Goal: Book appointment/travel/reservation

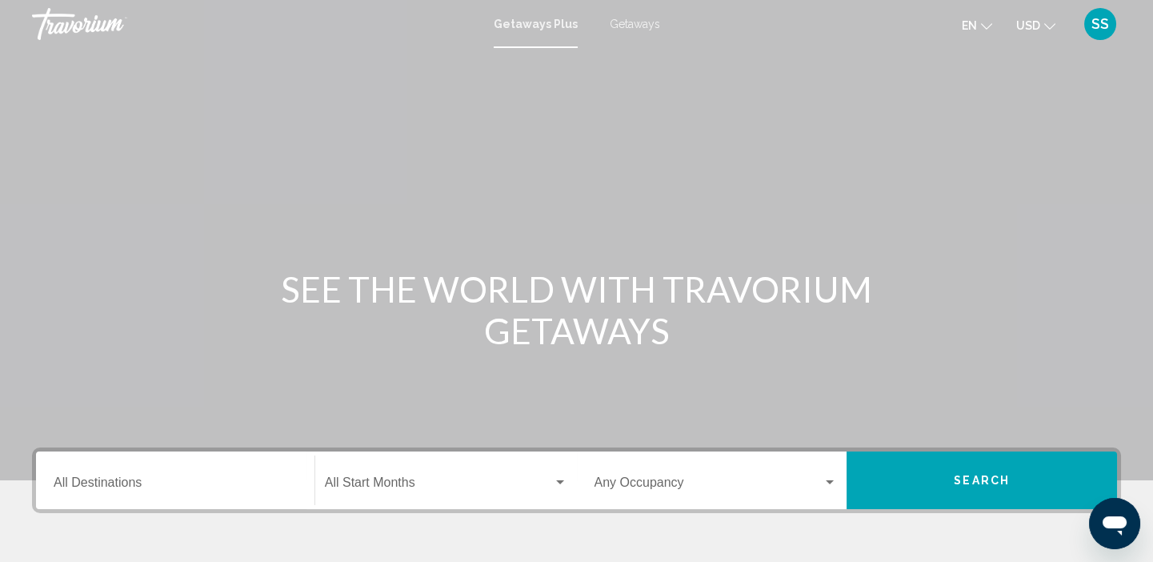
click at [638, 23] on span "Getaways" at bounding box center [635, 24] width 50 height 13
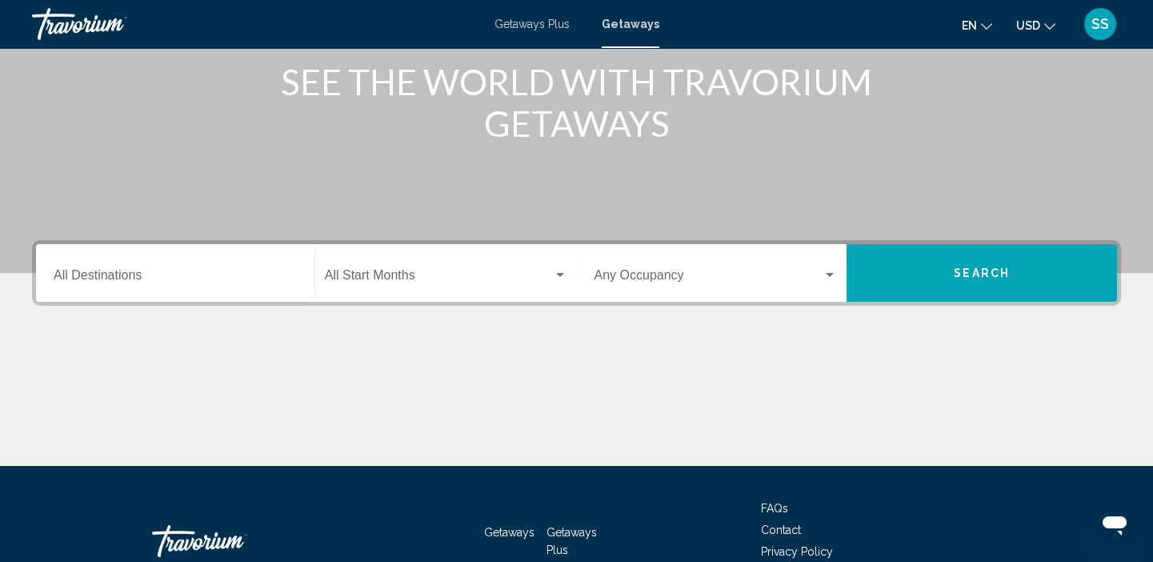
scroll to position [210, 0]
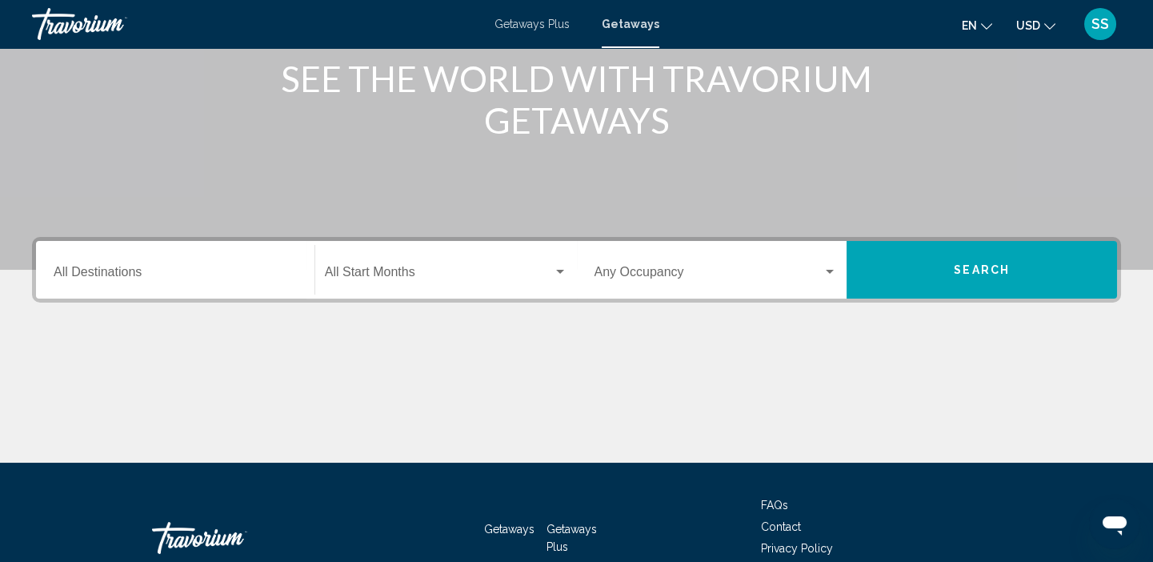
click at [121, 268] on input "Destination All Destinations" at bounding box center [175, 275] width 243 height 14
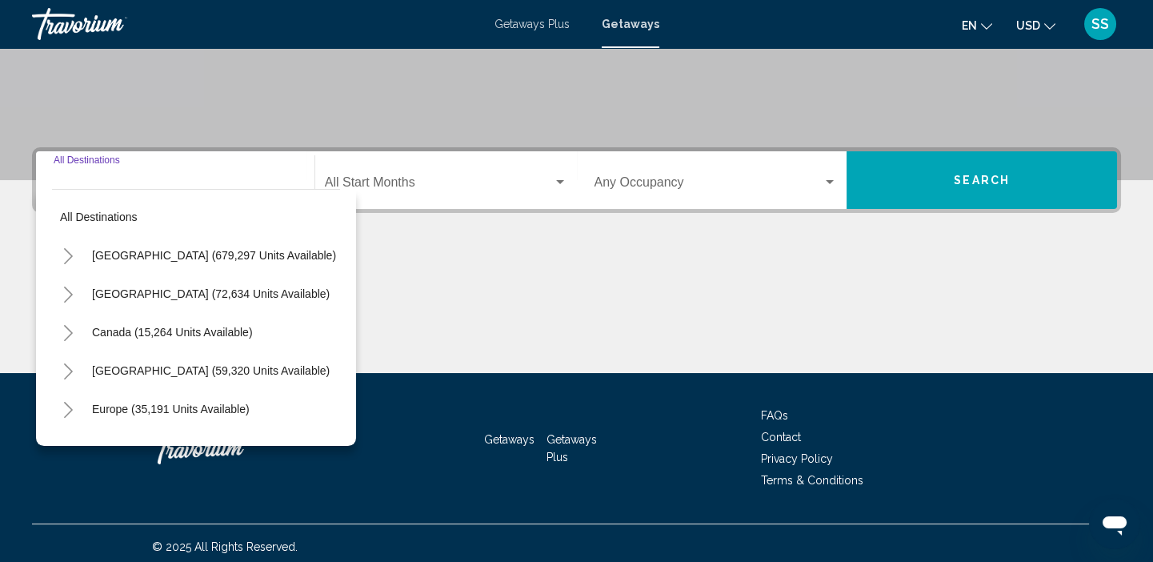
scroll to position [306, 0]
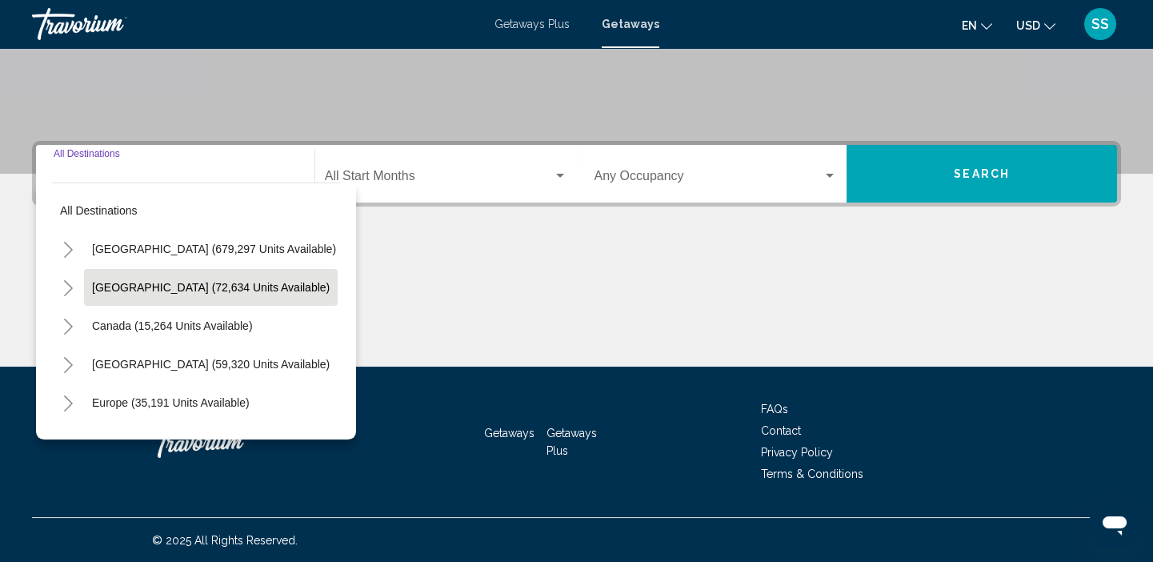
click at [180, 294] on button "Mexico (72,634 units available)" at bounding box center [211, 287] width 254 height 37
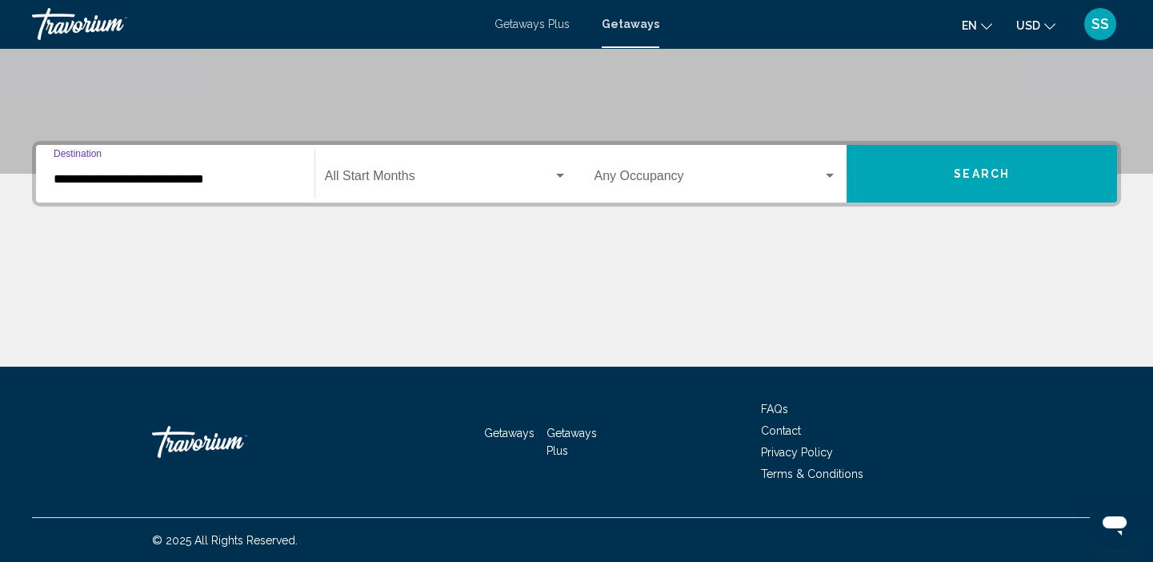
click at [166, 182] on input "**********" at bounding box center [175, 179] width 243 height 14
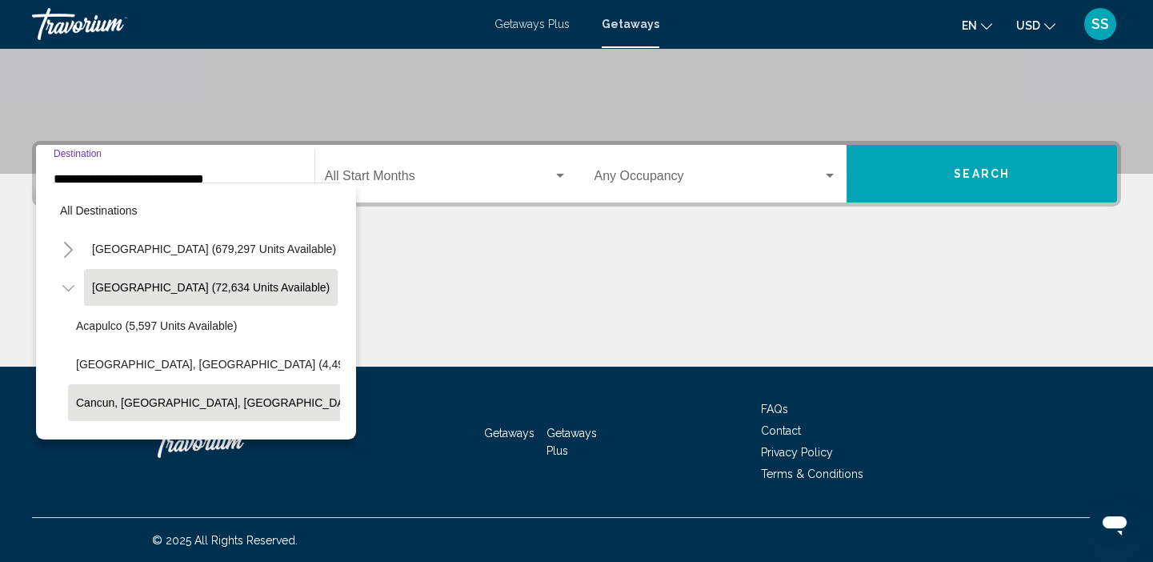
click at [156, 403] on span "Cancun, Cozumel, Riviera Maya (33,826 units available)" at bounding box center [279, 402] width 406 height 13
type input "**********"
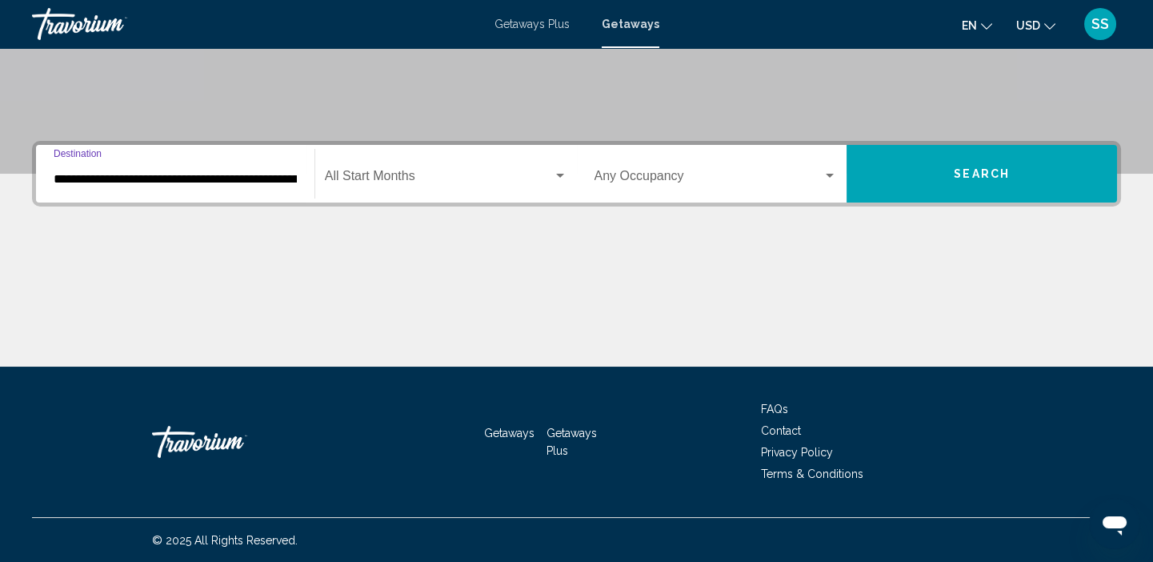
click at [424, 182] on span "Search widget" at bounding box center [439, 179] width 228 height 14
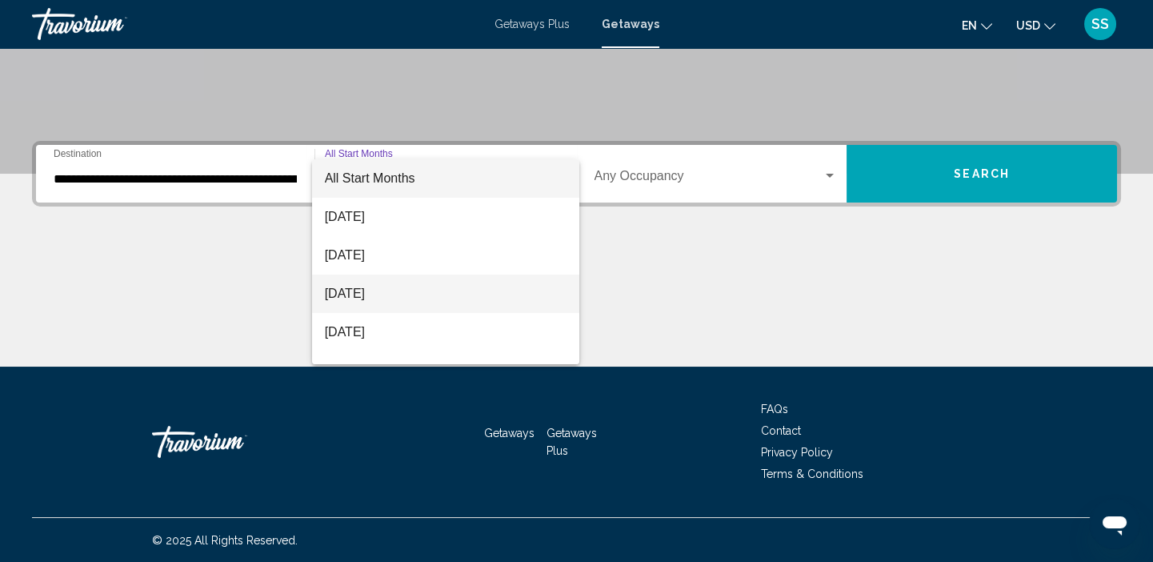
click at [365, 306] on span "November 2025" at bounding box center [446, 293] width 242 height 38
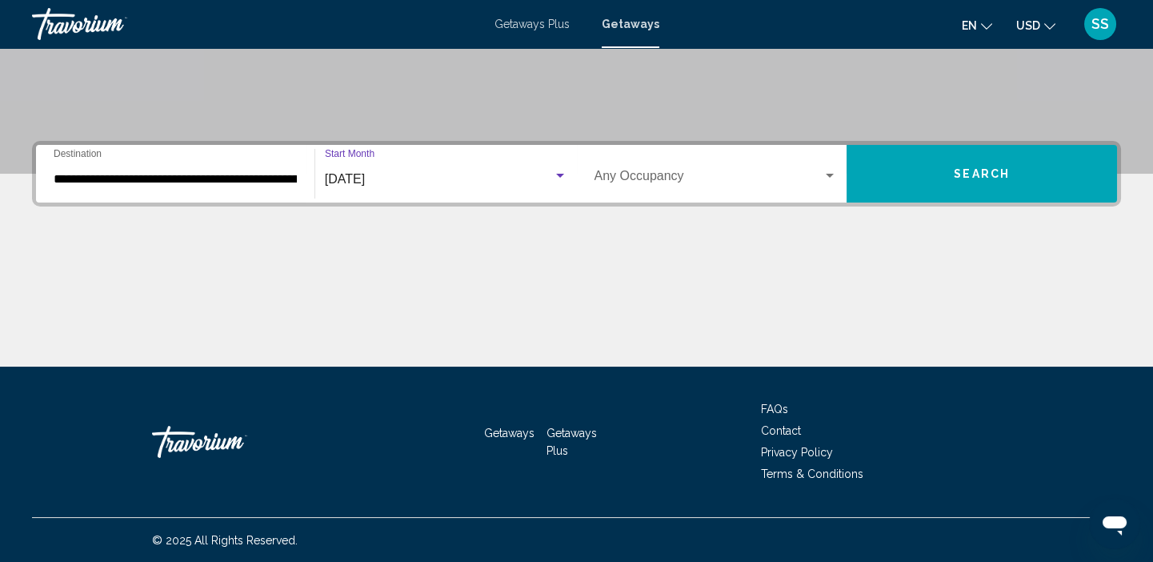
click at [777, 183] on span "Search widget" at bounding box center [708, 179] width 229 height 14
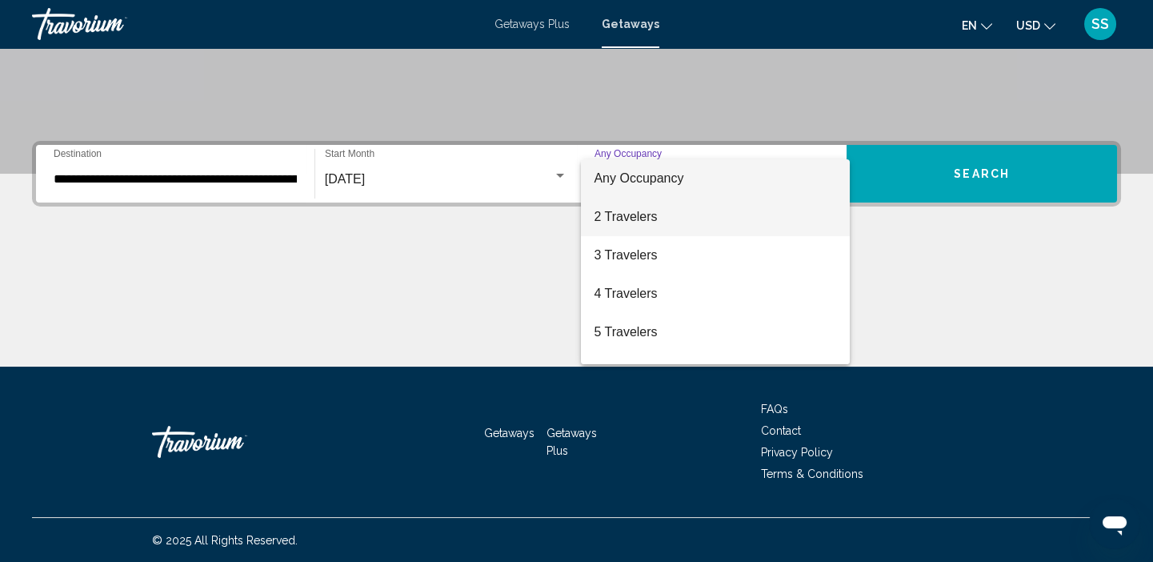
click at [619, 218] on span "2 Travelers" at bounding box center [715, 217] width 243 height 38
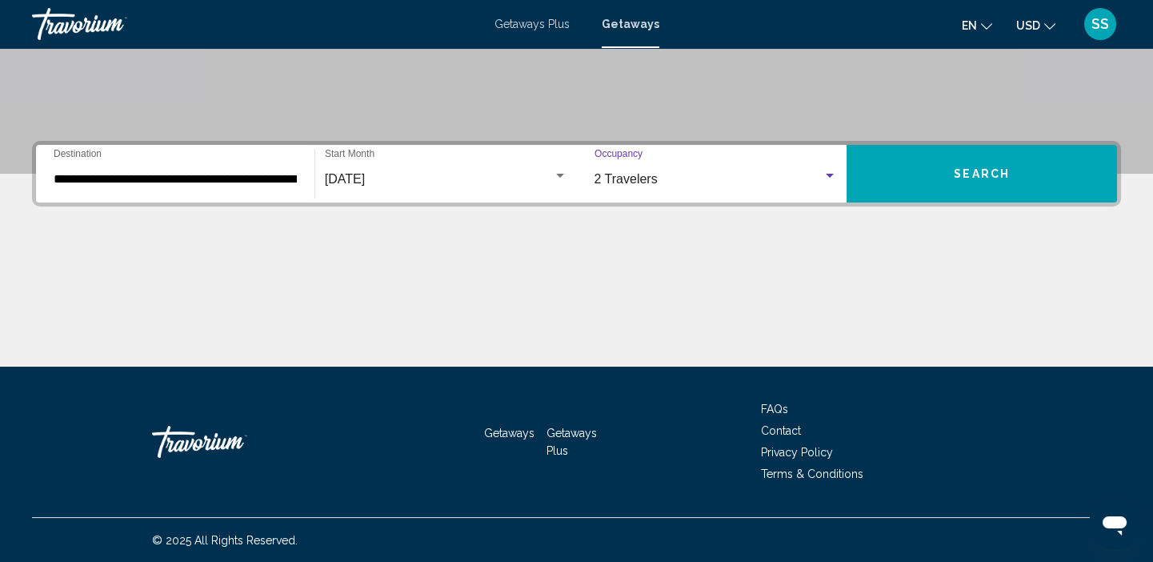
click at [974, 179] on span "Search" at bounding box center [982, 174] width 56 height 13
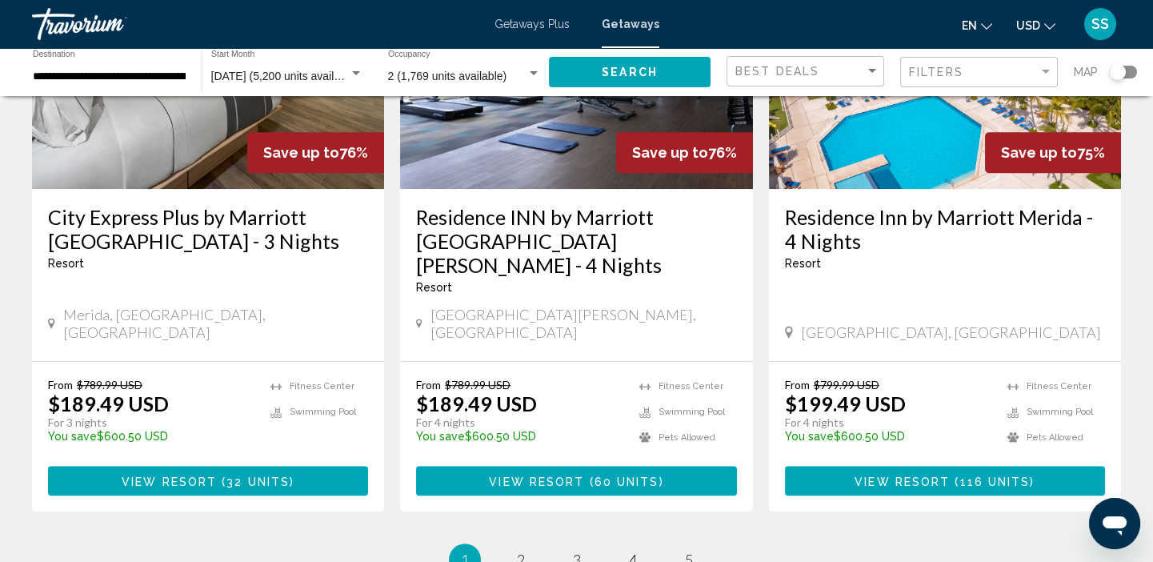
scroll to position [2044, 0]
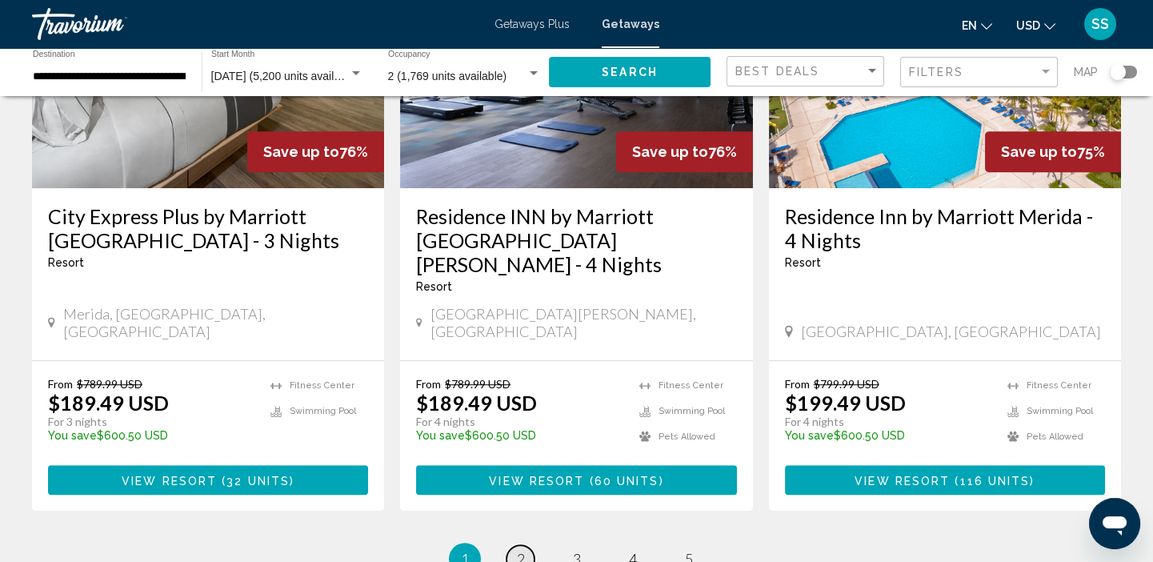
click at [524, 550] on span "2" at bounding box center [521, 559] width 8 height 18
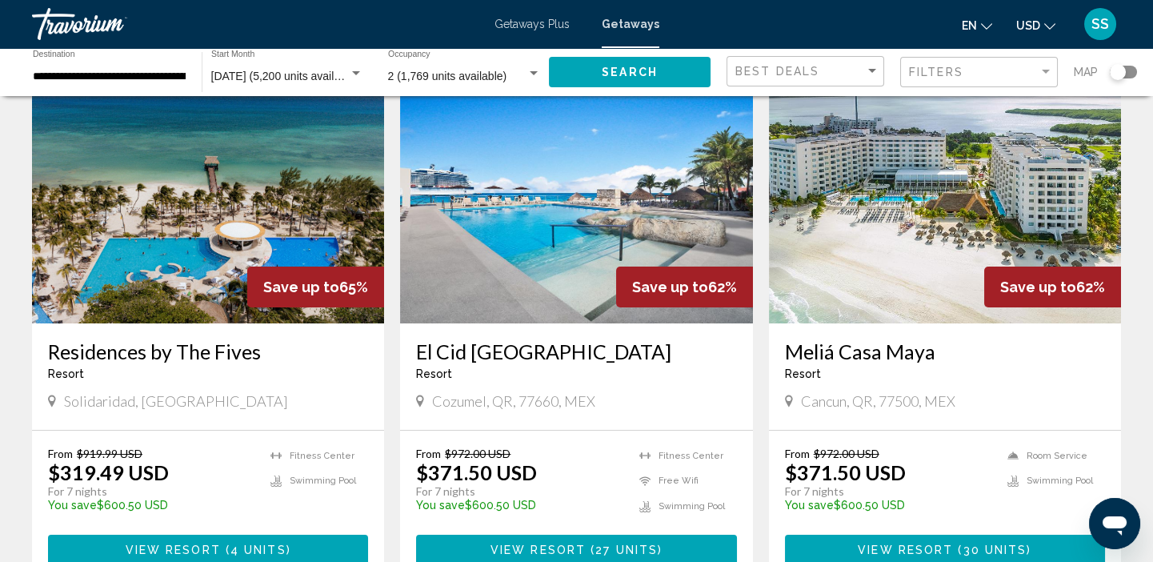
scroll to position [710, 0]
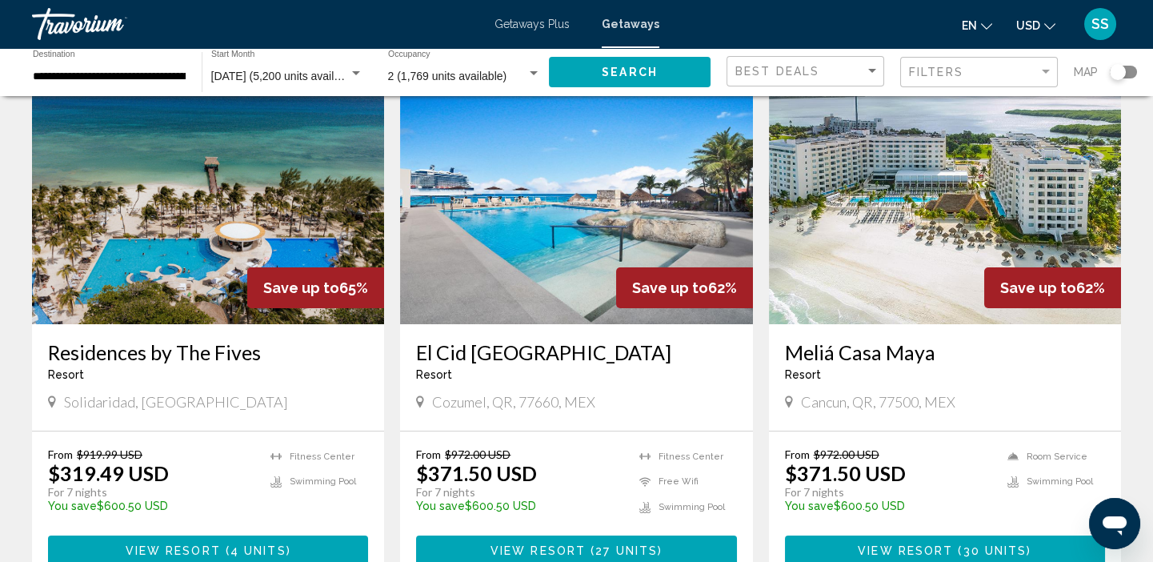
click at [196, 244] on img "Main content" at bounding box center [208, 196] width 352 height 256
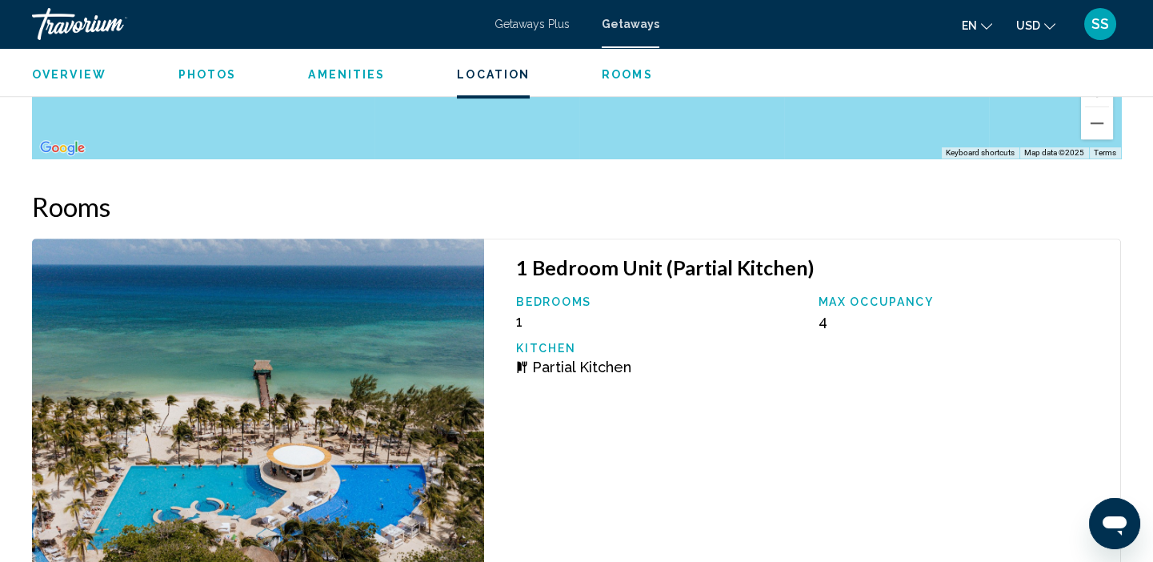
scroll to position [1982, 0]
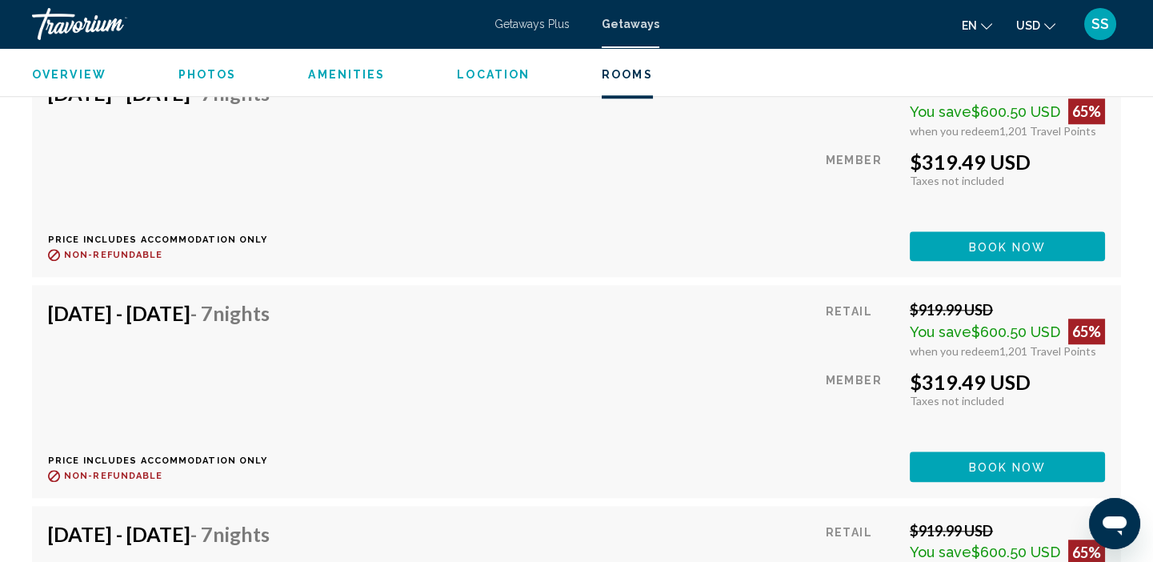
scroll to position [3394, 0]
